Goal: Task Accomplishment & Management: Complete application form

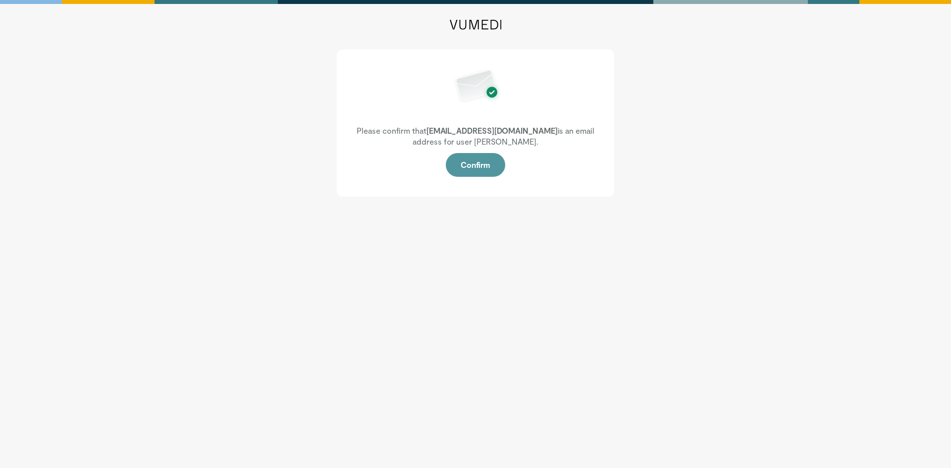
click at [486, 172] on button "Confirm" at bounding box center [475, 165] width 59 height 24
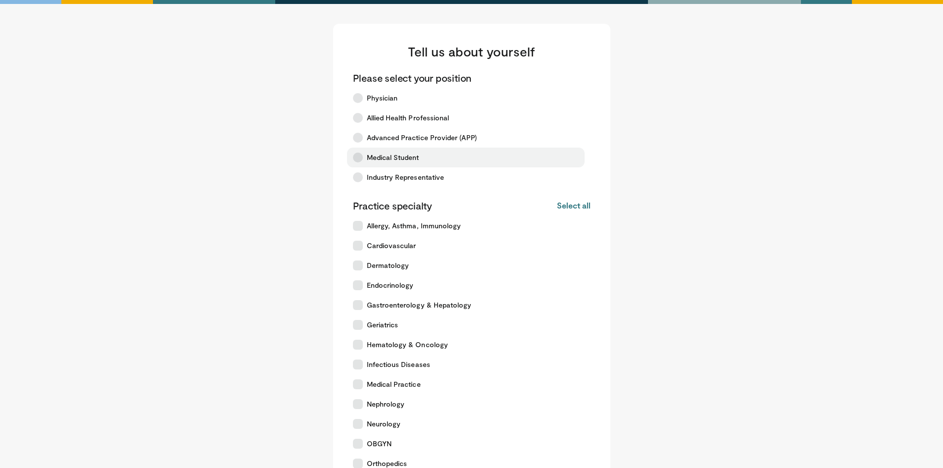
click at [417, 155] on span "Medical Student" at bounding box center [393, 158] width 52 height 10
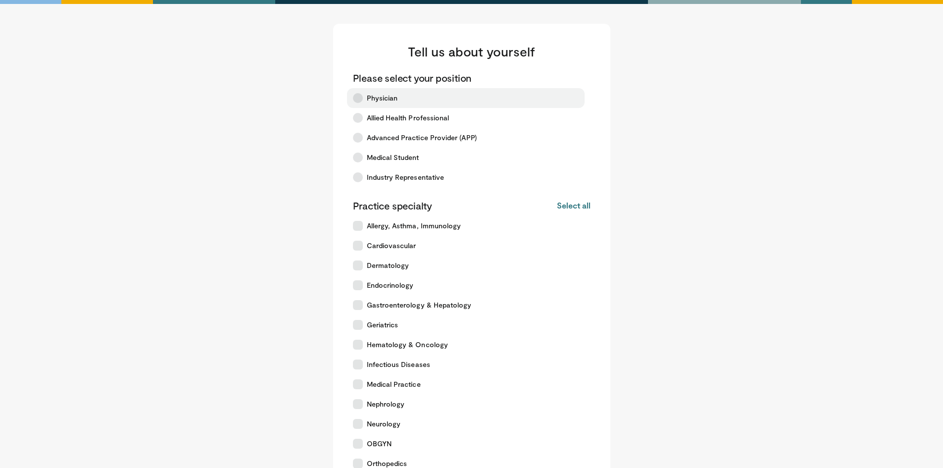
click at [383, 98] on span "Physician" at bounding box center [382, 98] width 31 height 10
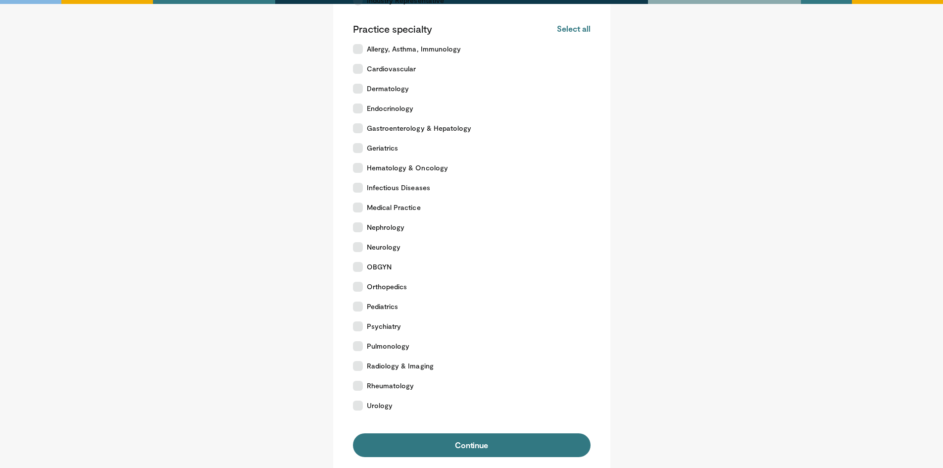
scroll to position [165, 0]
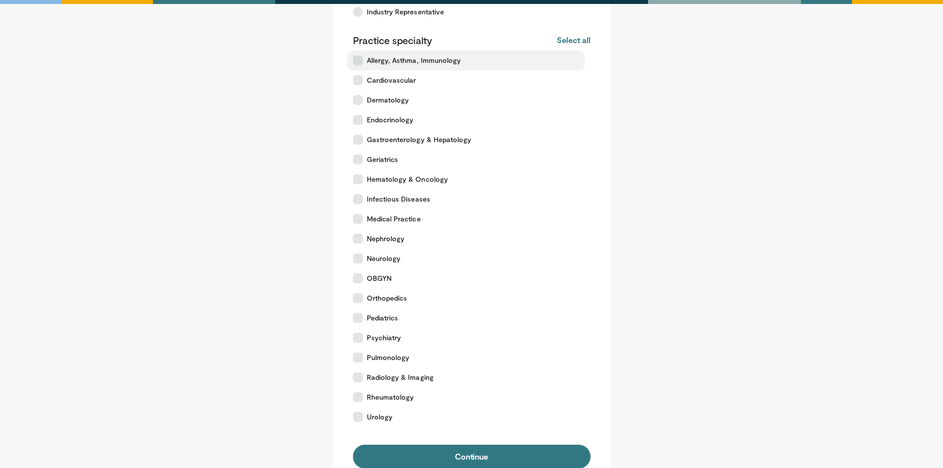
click at [400, 62] on span "Allergy, Asthma, Immunology" at bounding box center [414, 60] width 95 height 10
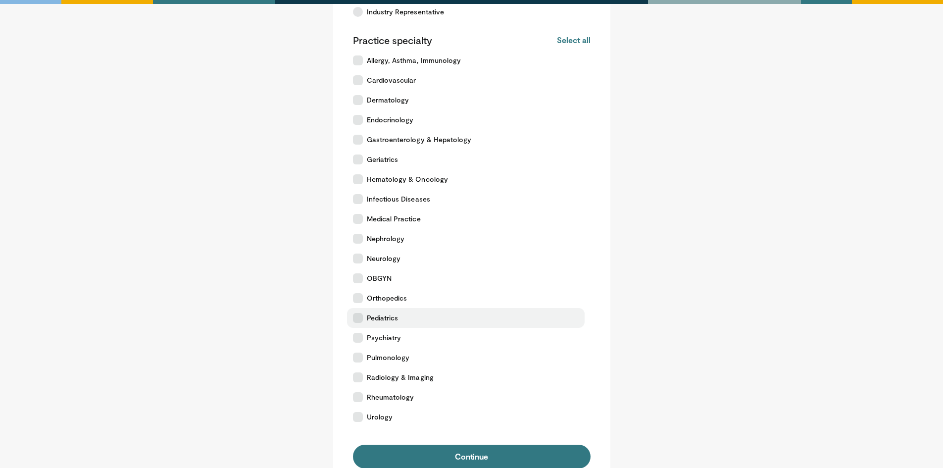
click at [378, 308] on label "Pediatrics" at bounding box center [466, 318] width 238 height 20
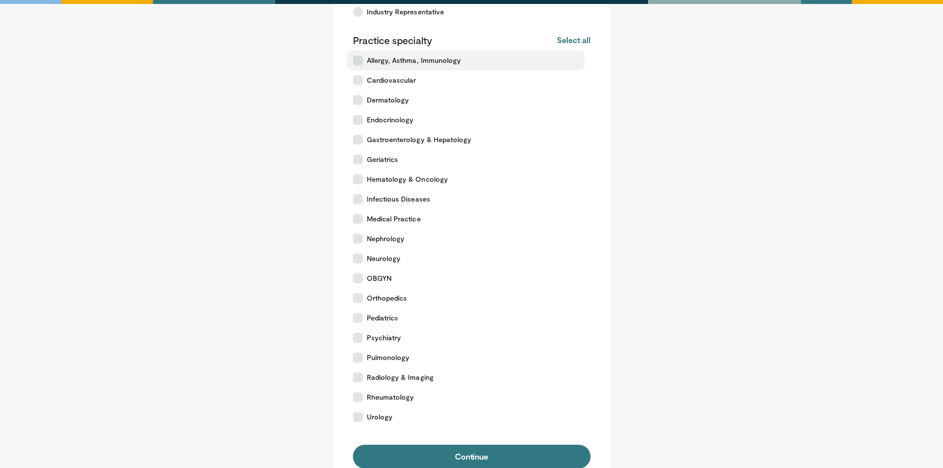
click at [382, 63] on span "Allergy, Asthma, Immunology" at bounding box center [414, 60] width 95 height 10
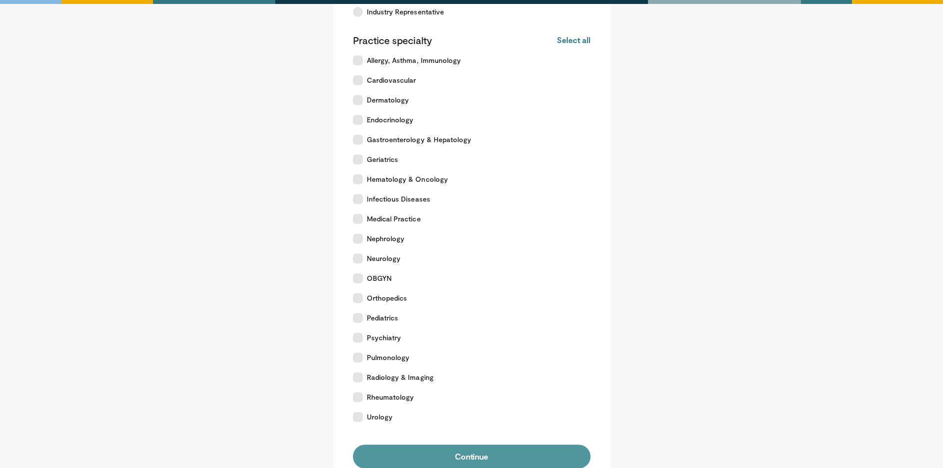
click at [462, 458] on button "Continue" at bounding box center [472, 457] width 238 height 24
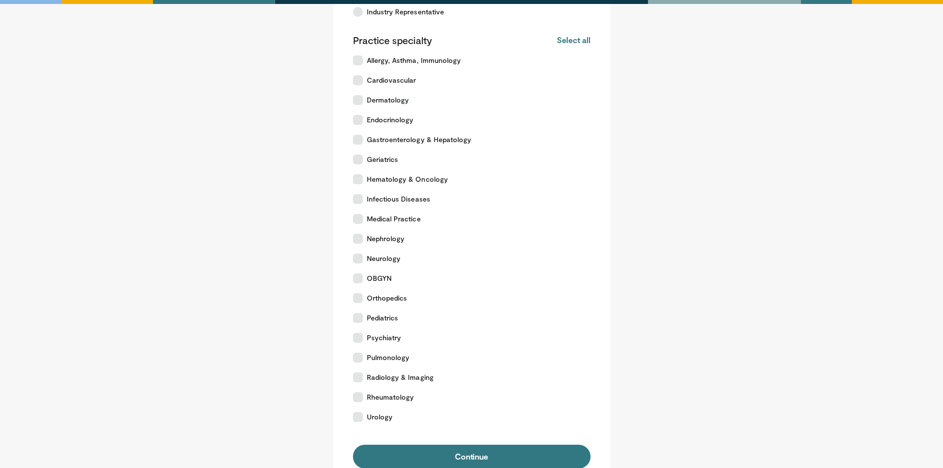
scroll to position [0, 0]
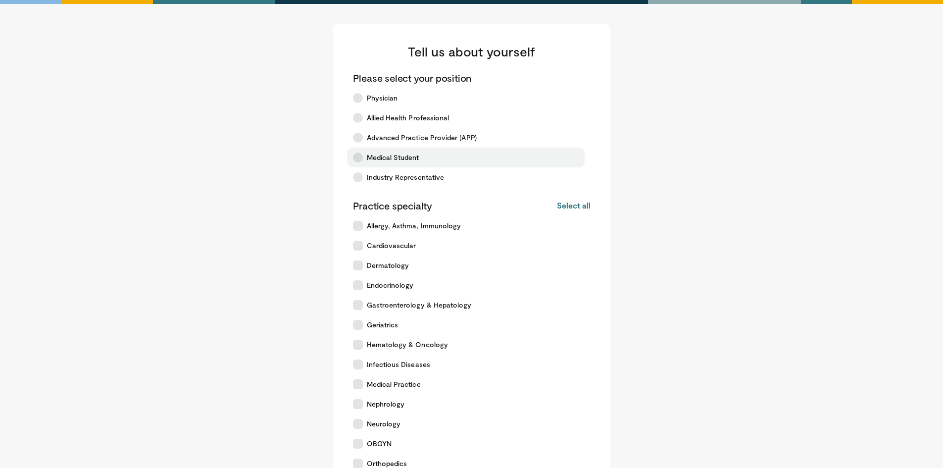
click at [391, 154] on span "Medical Student" at bounding box center [393, 158] width 52 height 10
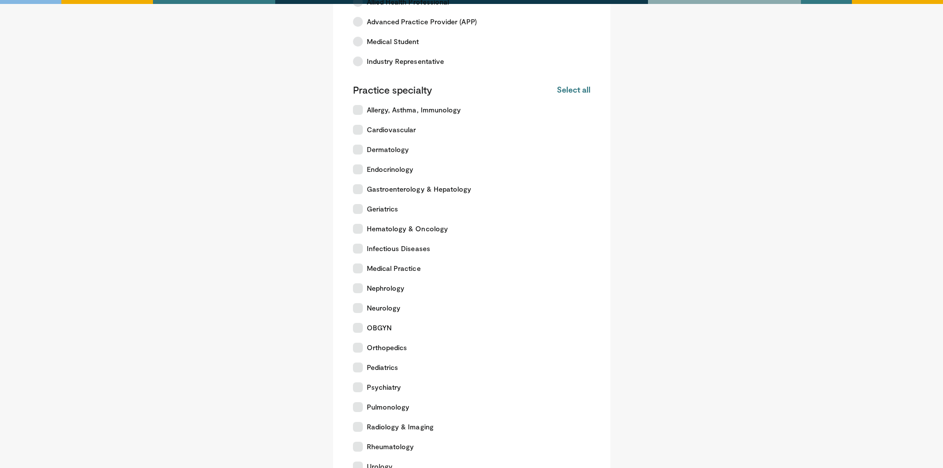
scroll to position [119, 0]
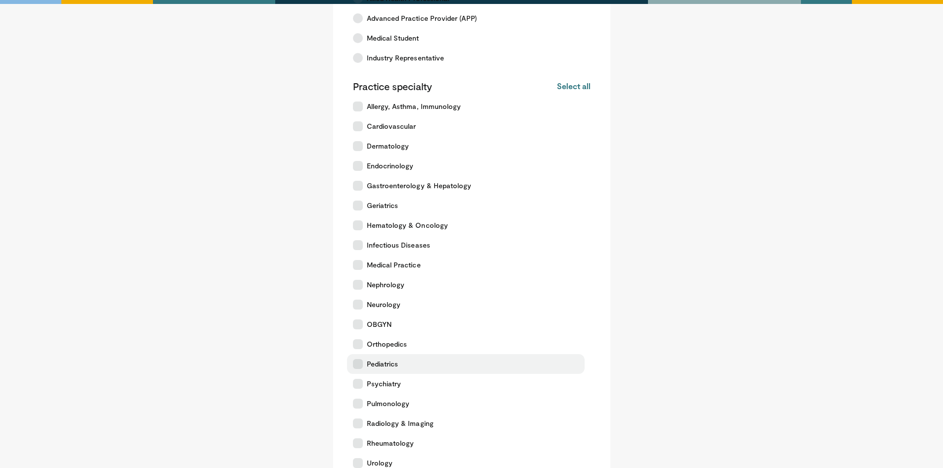
click at [370, 363] on span "Pediatrics" at bounding box center [383, 364] width 32 height 10
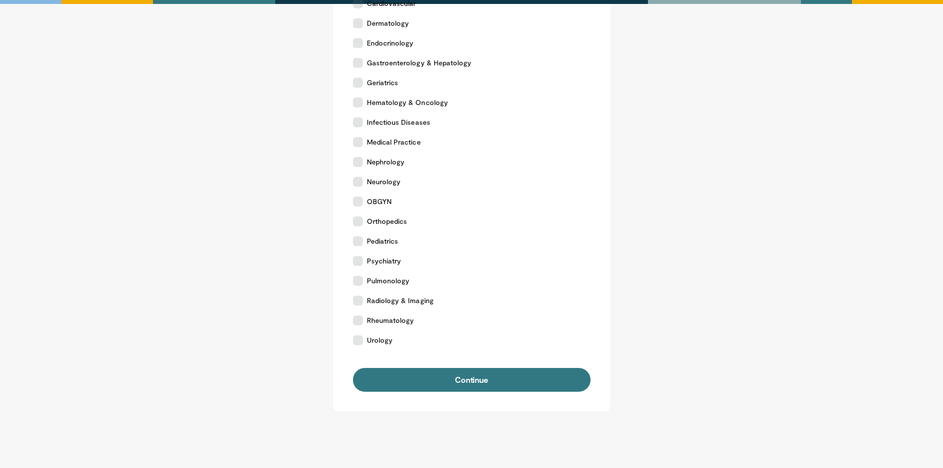
scroll to position [249, 0]
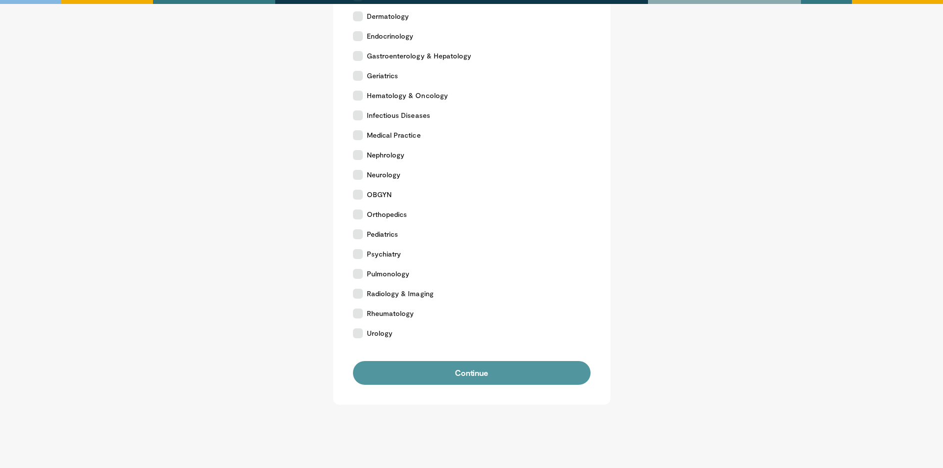
click at [558, 365] on button "Continue" at bounding box center [472, 373] width 238 height 24
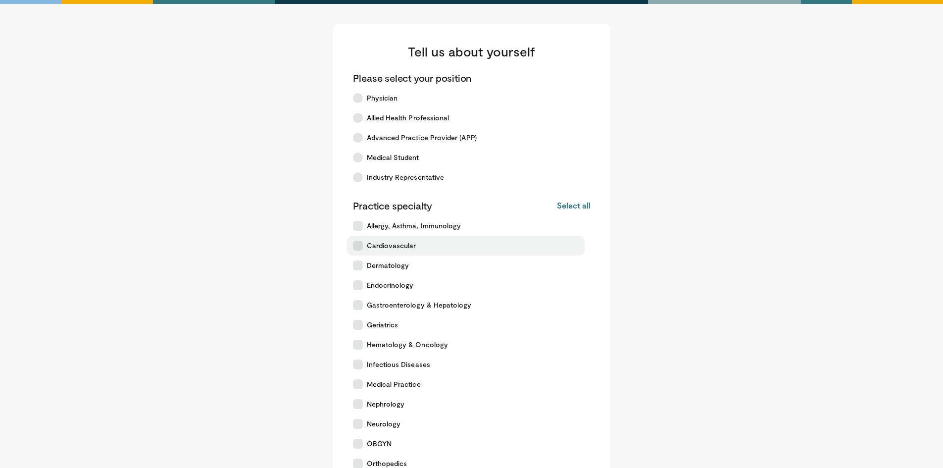
click at [392, 249] on span "Cardiovascular" at bounding box center [392, 246] width 50 height 10
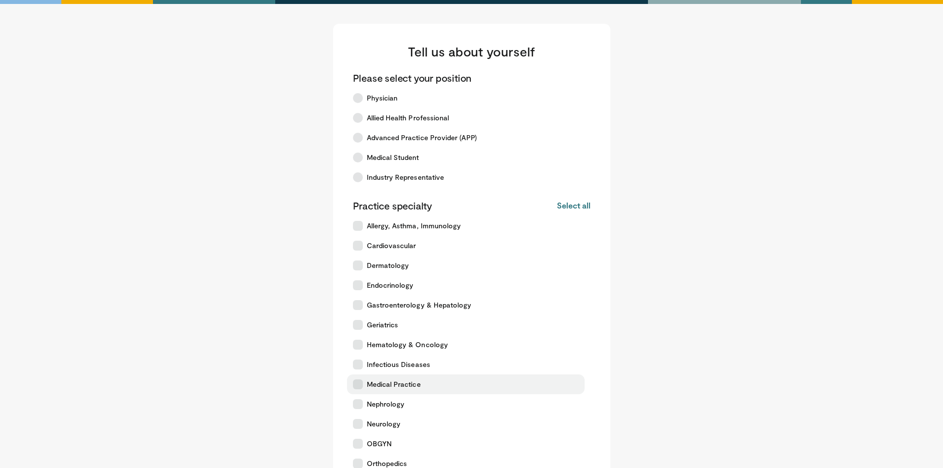
click at [375, 384] on span "Medical Practice" at bounding box center [394, 384] width 54 height 10
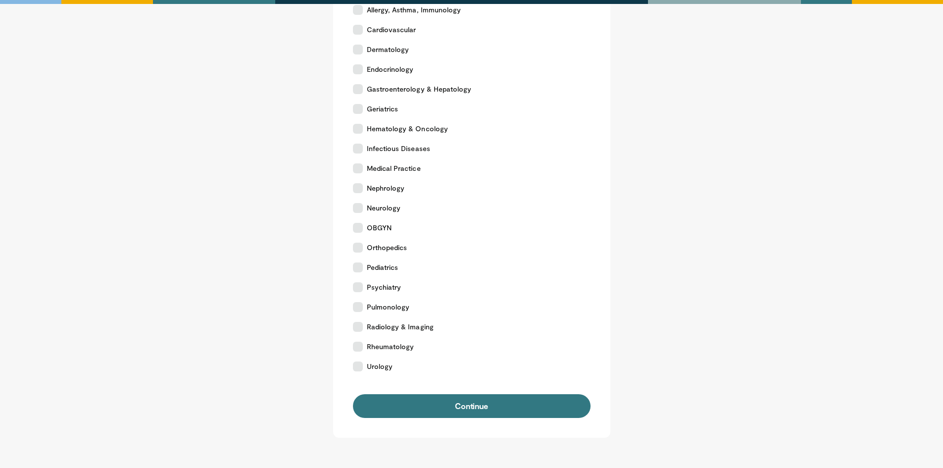
scroll to position [267, 0]
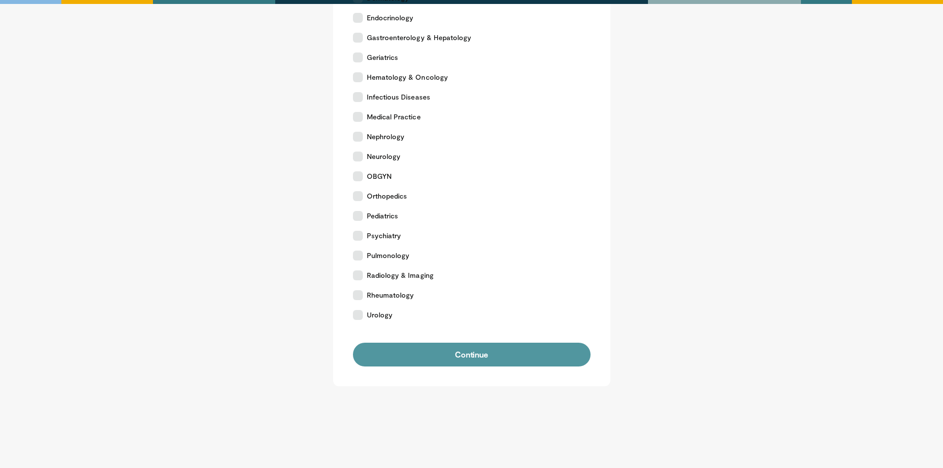
click at [544, 357] on button "Continue" at bounding box center [472, 355] width 238 height 24
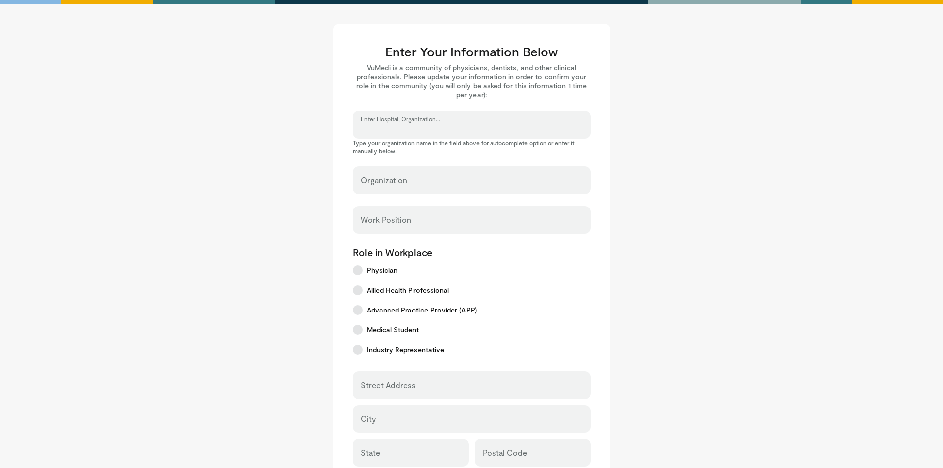
click at [491, 126] on input "Enter Hospital, Organization..." at bounding box center [472, 129] width 222 height 11
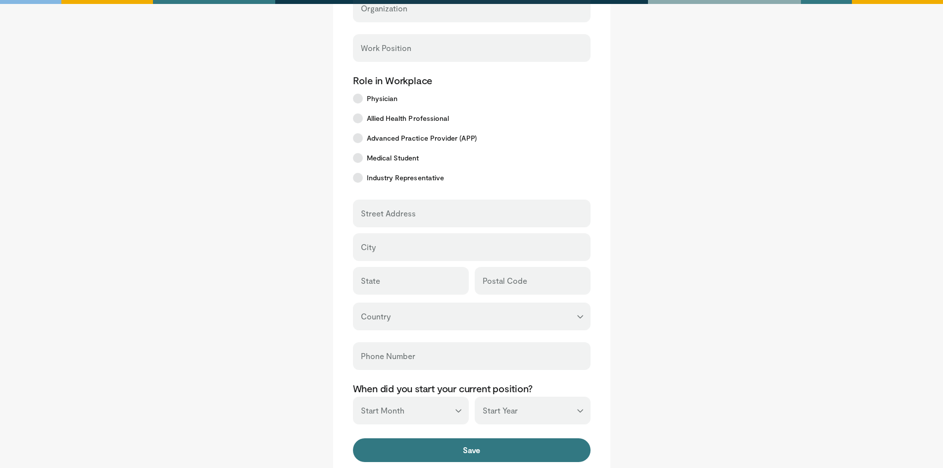
scroll to position [33, 0]
